Goal: Task Accomplishment & Management: Complete application form

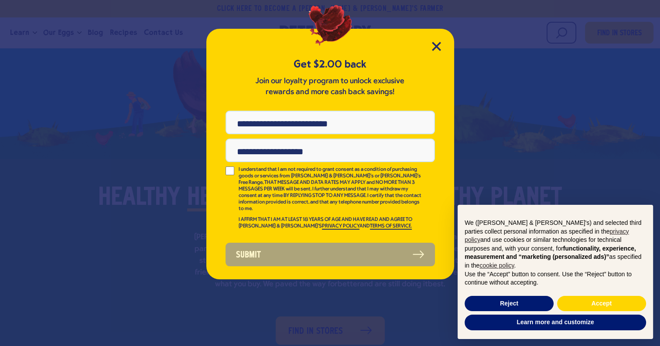
scroll to position [483, 0]
click at [434, 45] on icon "Close Modal" at bounding box center [436, 46] width 8 height 8
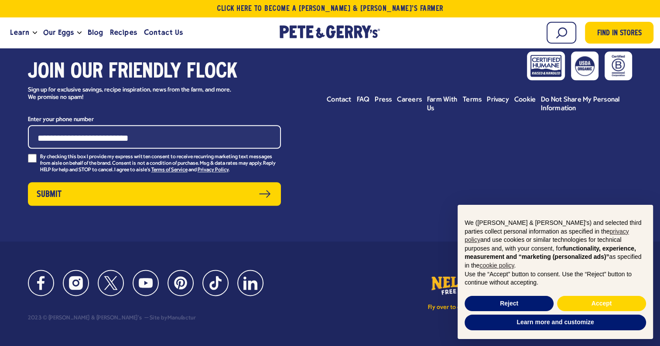
scroll to position [0, 0]
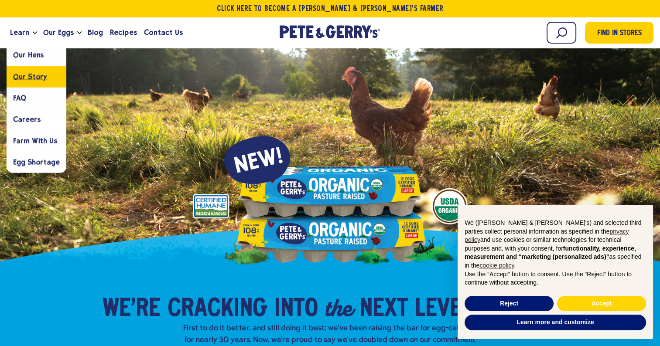
click at [31, 68] on link "Our Story" at bounding box center [37, 76] width 60 height 21
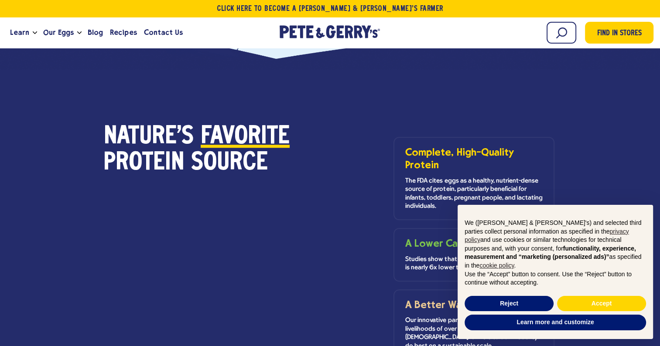
scroll to position [908, 0]
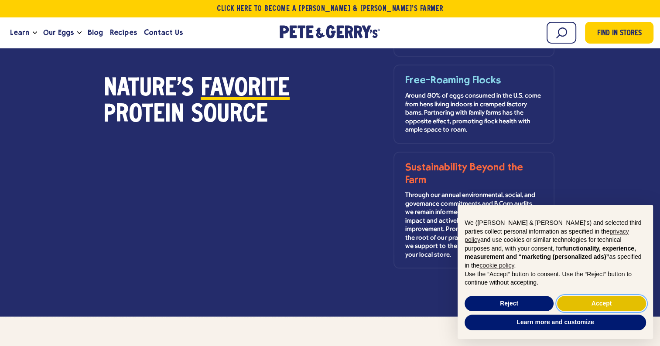
click at [599, 300] on button "Accept" at bounding box center [601, 304] width 89 height 16
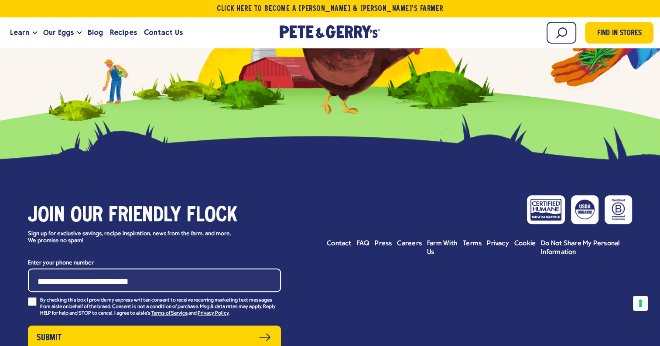
scroll to position [3798, 0]
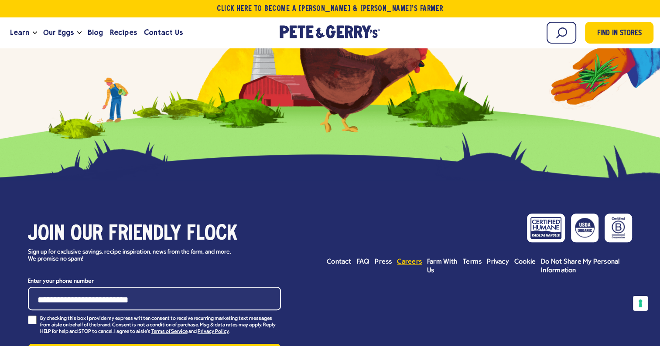
click at [417, 259] on span "Careers" at bounding box center [409, 262] width 25 height 7
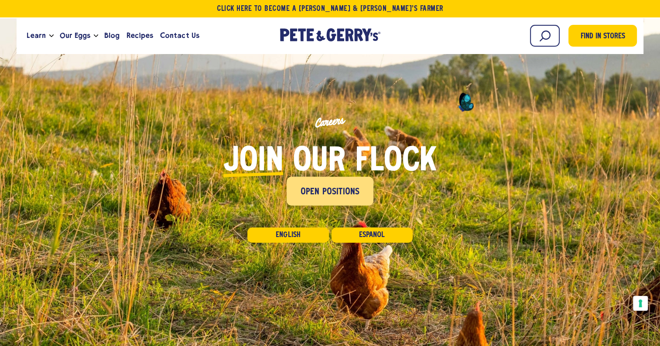
click at [309, 193] on span "Open Positions" at bounding box center [329, 192] width 59 height 14
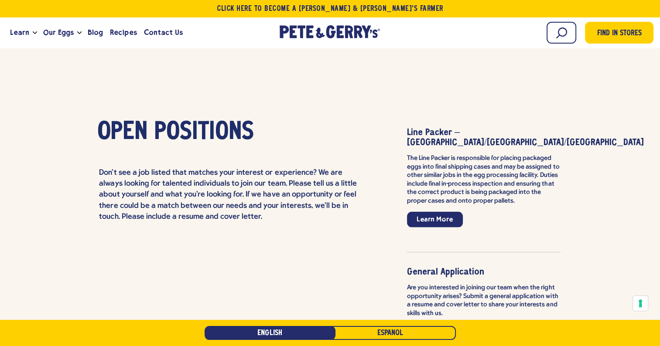
scroll to position [2000, 0]
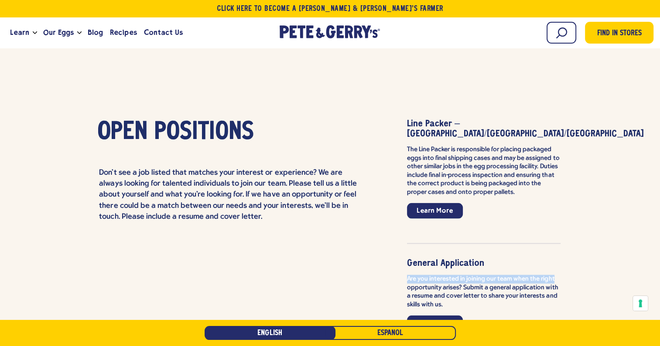
drag, startPoint x: 658, startPoint y: 231, endPoint x: 658, endPoint y: 249, distance: 18.8
click at [658, 249] on div "Open Positions Don't see a job listed that matches your interest or experience?…" at bounding box center [330, 194] width 660 height 351
drag, startPoint x: 658, startPoint y: 249, endPoint x: 586, endPoint y: 191, distance: 92.8
click at [586, 191] on div "Open Positions Don't see a job listed that matches your interest or experience?…" at bounding box center [330, 194] width 660 height 351
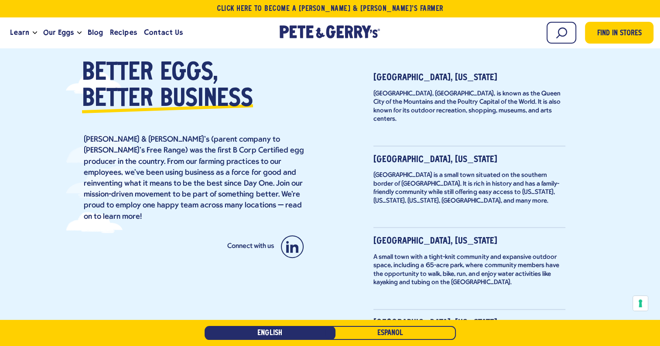
scroll to position [420, 0]
